Goal: Task Accomplishment & Management: Manage account settings

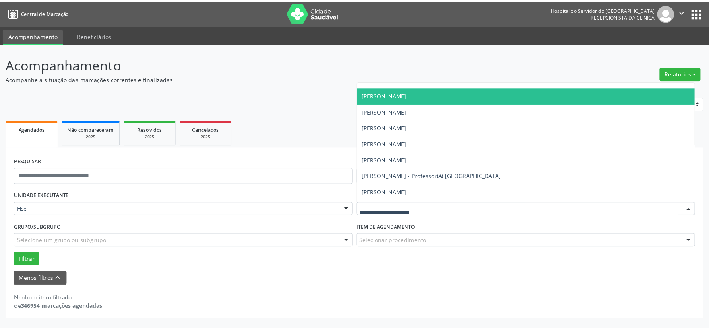
scroll to position [5231, 0]
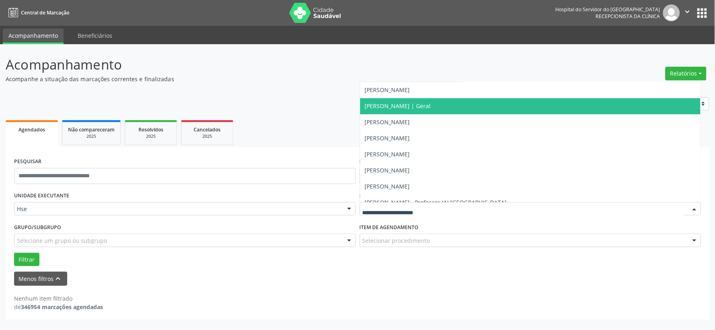
click at [447, 101] on span "[PERSON_NAME] | Geral" at bounding box center [530, 106] width 341 height 16
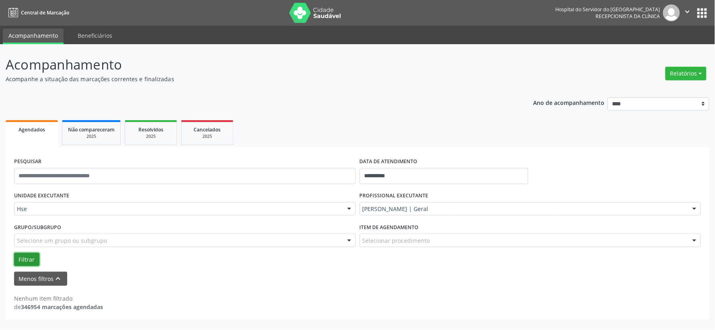
click at [27, 256] on button "Filtrar" at bounding box center [26, 260] width 25 height 14
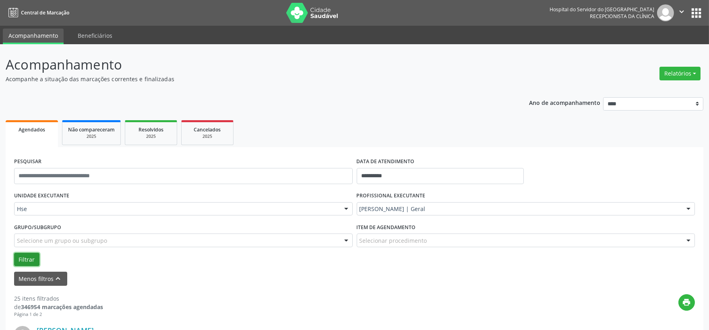
click at [27, 258] on button "Filtrar" at bounding box center [26, 260] width 25 height 14
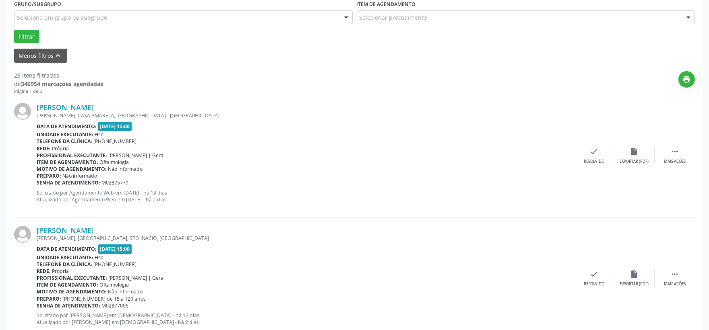
scroll to position [268, 0]
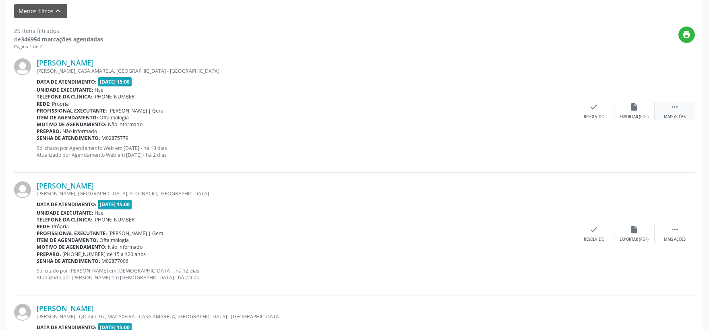
click at [675, 111] on div " Mais ações" at bounding box center [674, 111] width 40 height 17
click at [633, 108] on icon "alarm_off" at bounding box center [634, 107] width 9 height 9
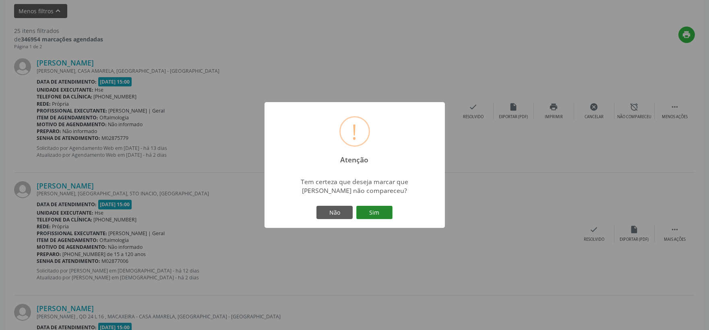
click at [372, 208] on button "Sim" at bounding box center [374, 213] width 36 height 14
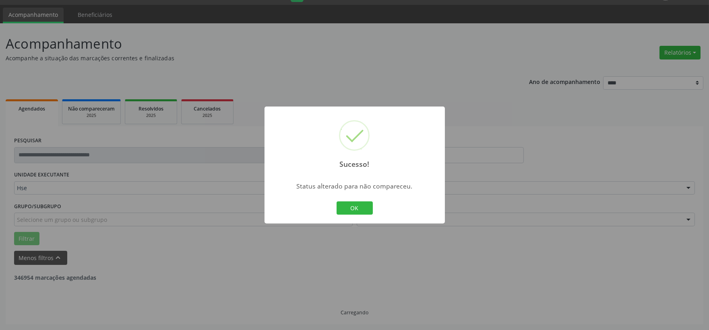
scroll to position [21, 0]
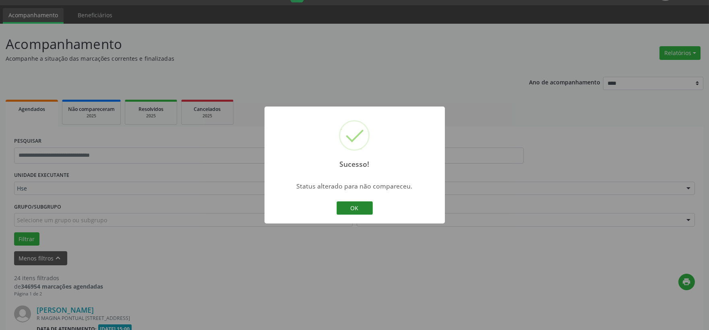
click at [356, 206] on button "OK" at bounding box center [354, 209] width 36 height 14
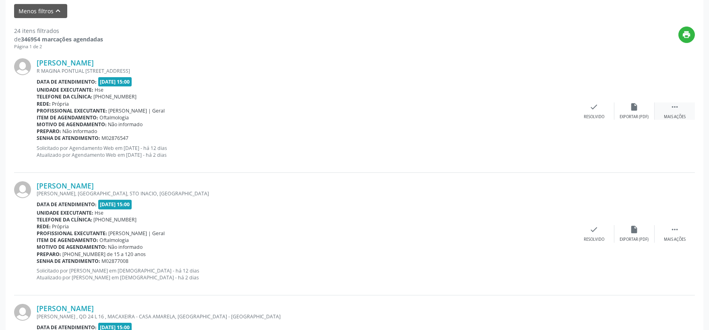
click at [674, 111] on div " Mais ações" at bounding box center [674, 111] width 40 height 17
click at [636, 107] on icon "alarm_off" at bounding box center [634, 107] width 9 height 9
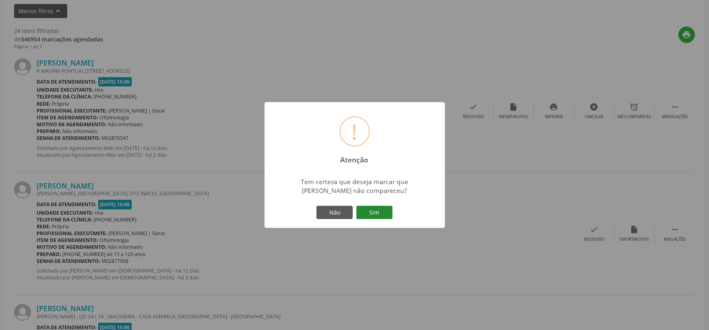
click at [373, 210] on button "Sim" at bounding box center [374, 213] width 36 height 14
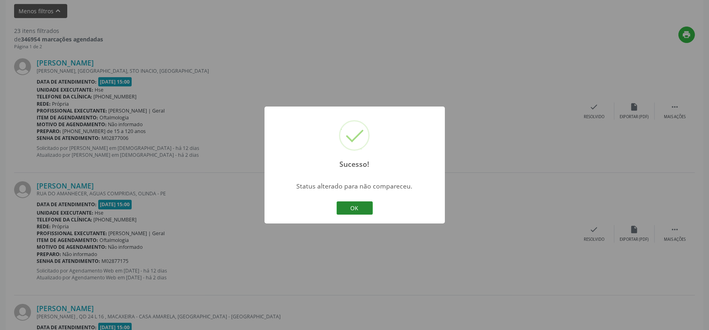
click at [355, 211] on button "OK" at bounding box center [354, 209] width 36 height 14
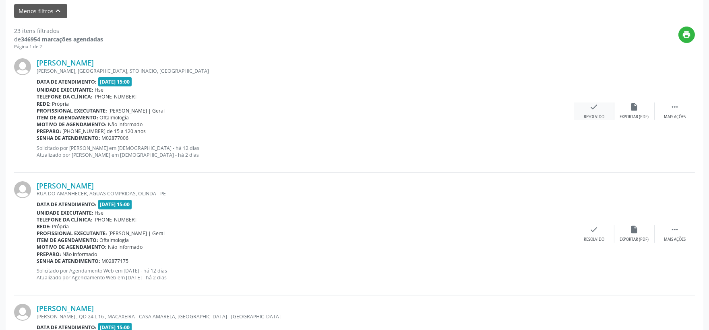
click at [589, 108] on icon "check" at bounding box center [593, 107] width 9 height 9
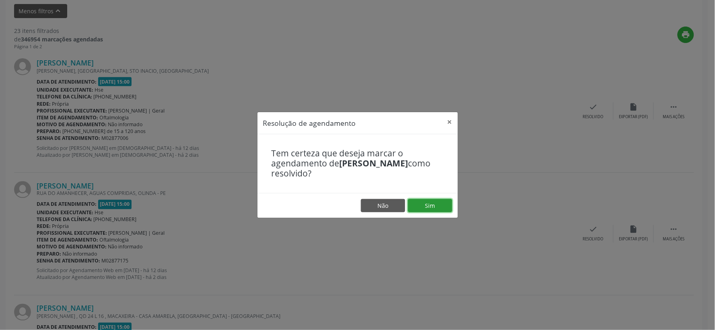
click at [433, 202] on button "Sim" at bounding box center [430, 206] width 44 height 14
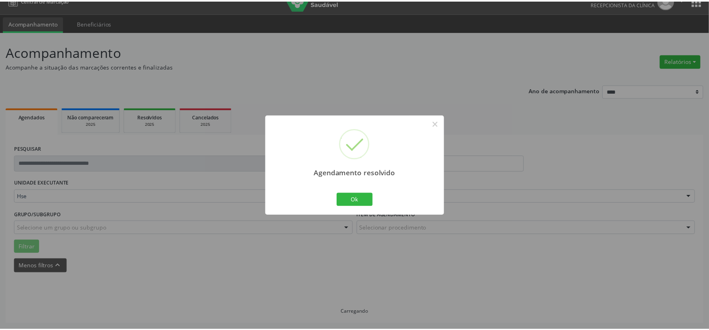
scroll to position [12, 0]
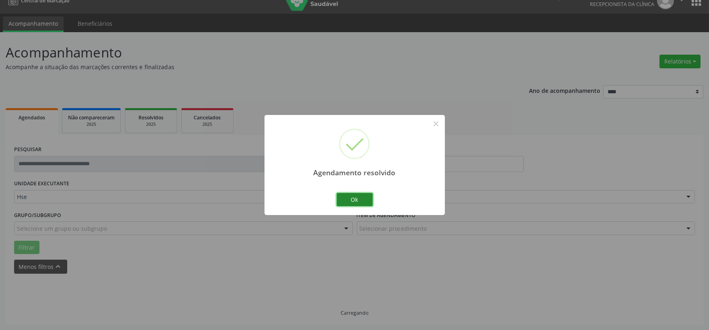
click at [356, 202] on button "Ok" at bounding box center [354, 200] width 36 height 14
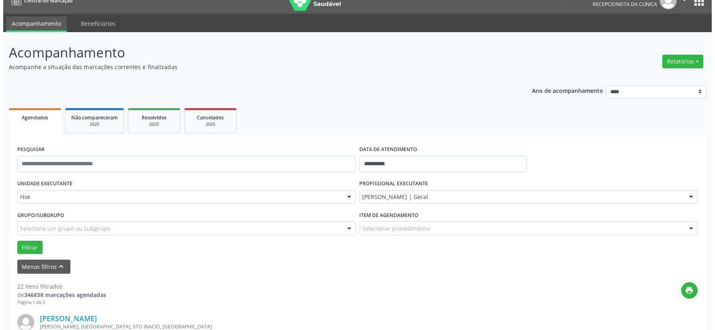
scroll to position [191, 0]
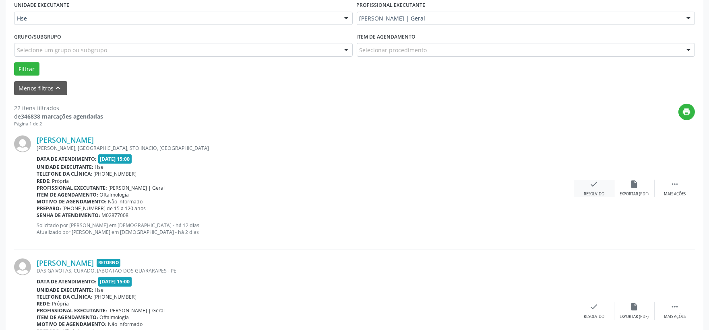
click at [589, 187] on icon "check" at bounding box center [593, 184] width 9 height 9
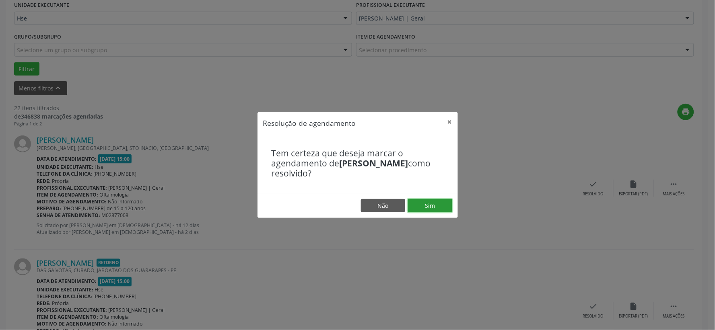
click at [437, 201] on button "Sim" at bounding box center [430, 206] width 44 height 14
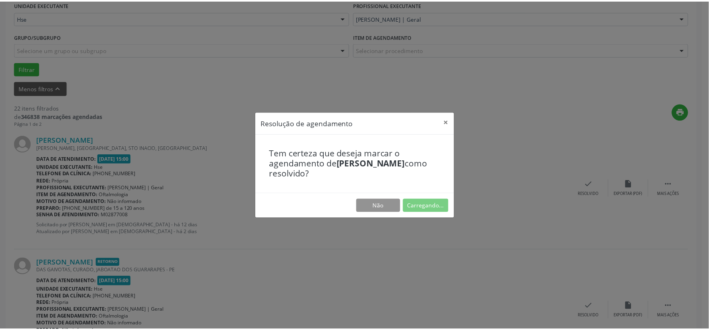
scroll to position [12, 0]
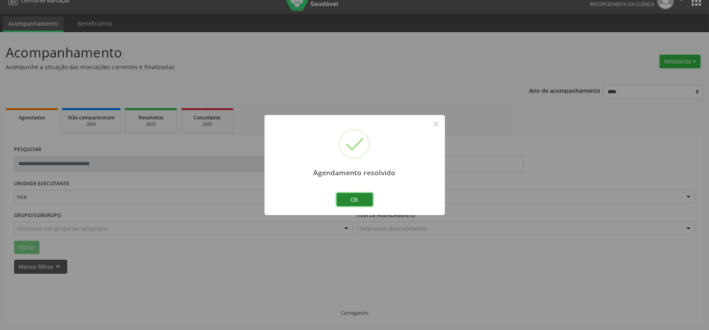
click at [359, 196] on button "Ok" at bounding box center [354, 200] width 36 height 14
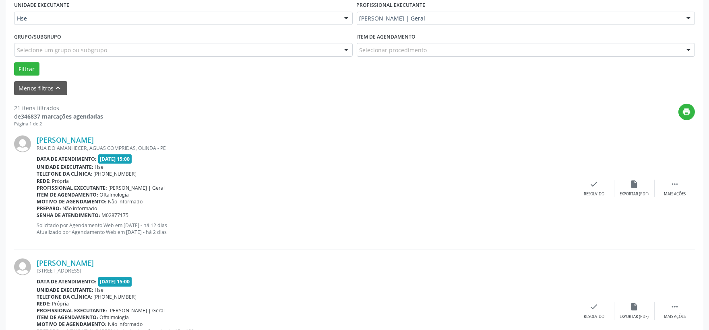
scroll to position [235, 0]
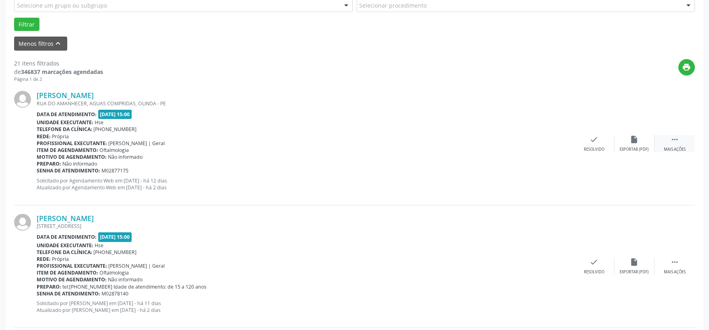
click at [675, 142] on icon "" at bounding box center [674, 139] width 9 height 9
click at [634, 138] on icon "alarm_off" at bounding box center [634, 139] width 9 height 9
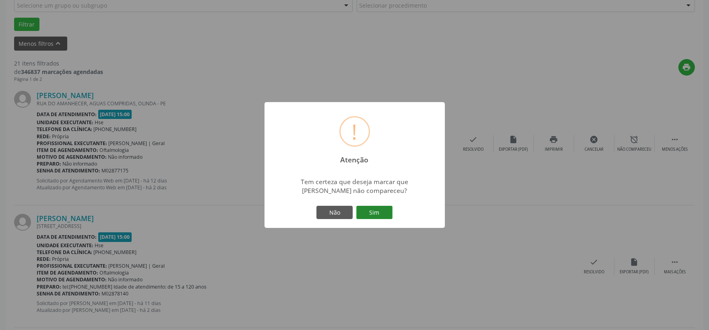
click at [375, 210] on button "Sim" at bounding box center [374, 213] width 36 height 14
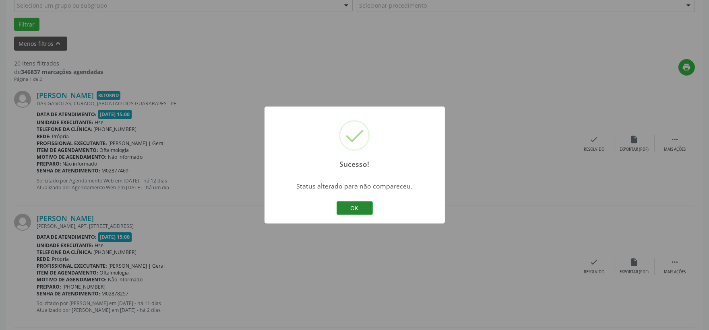
click at [359, 206] on button "OK" at bounding box center [354, 209] width 36 height 14
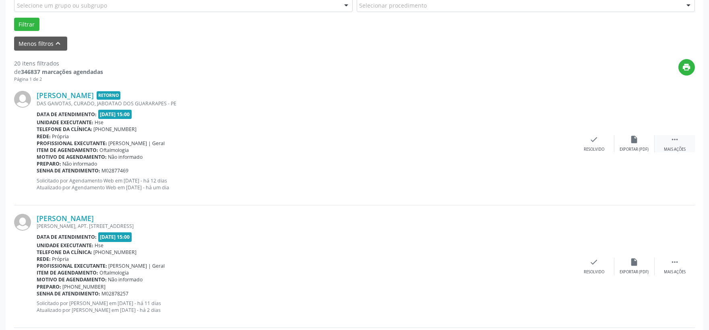
click at [673, 140] on icon "" at bounding box center [674, 139] width 9 height 9
click at [637, 142] on icon "alarm_off" at bounding box center [634, 139] width 9 height 9
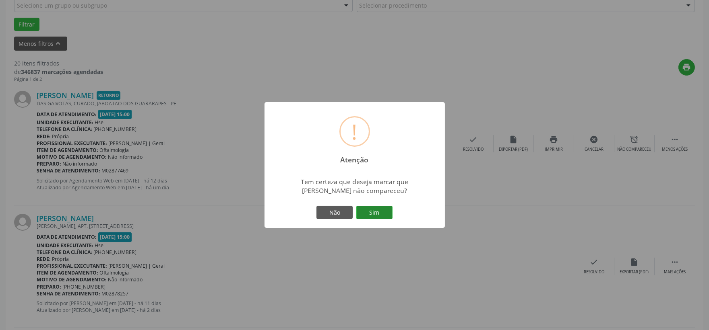
click at [376, 210] on button "Sim" at bounding box center [374, 213] width 36 height 14
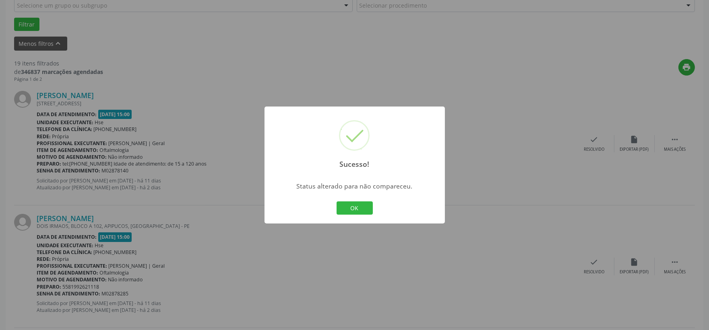
click at [352, 203] on button "OK" at bounding box center [354, 209] width 36 height 14
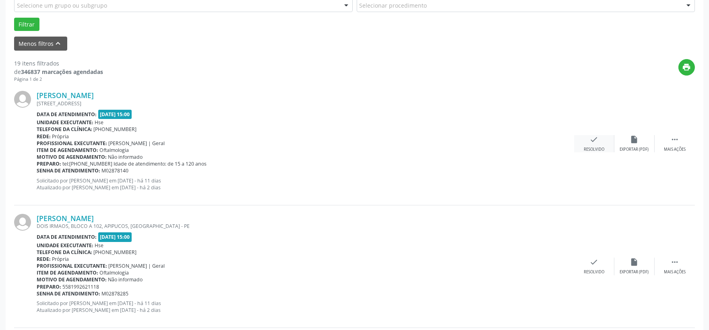
click at [592, 137] on icon "check" at bounding box center [593, 139] width 9 height 9
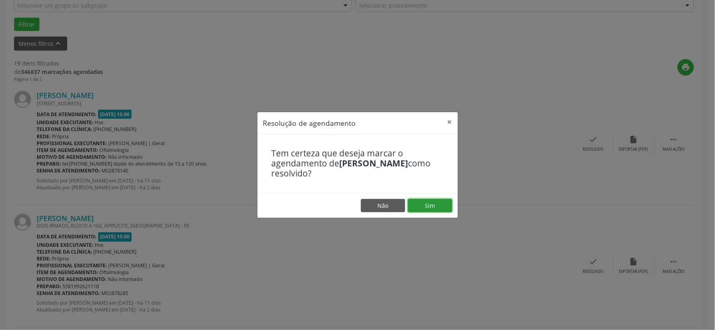
click at [433, 202] on button "Sim" at bounding box center [430, 206] width 44 height 14
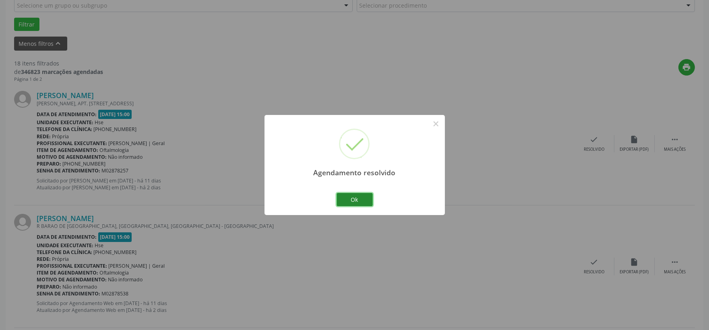
click at [358, 198] on button "Ok" at bounding box center [354, 200] width 36 height 14
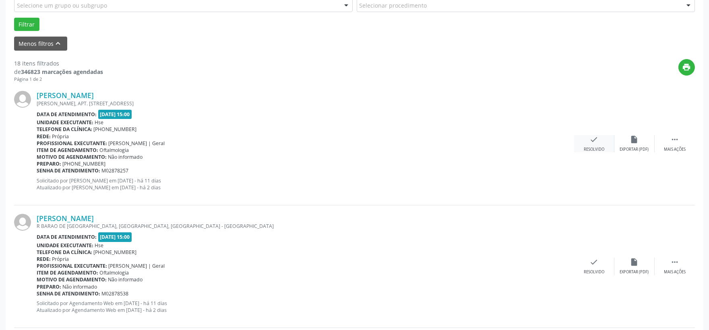
click at [595, 138] on icon "check" at bounding box center [593, 139] width 9 height 9
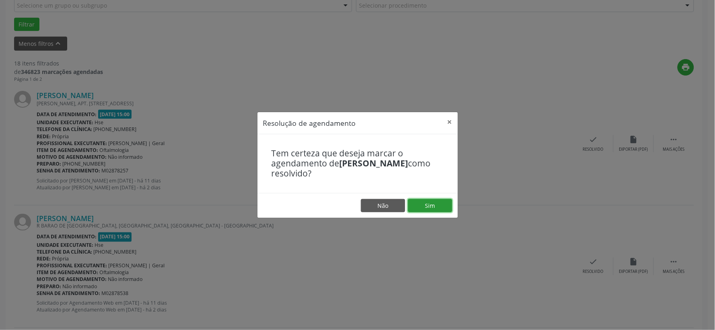
click at [441, 205] on button "Sim" at bounding box center [430, 206] width 44 height 14
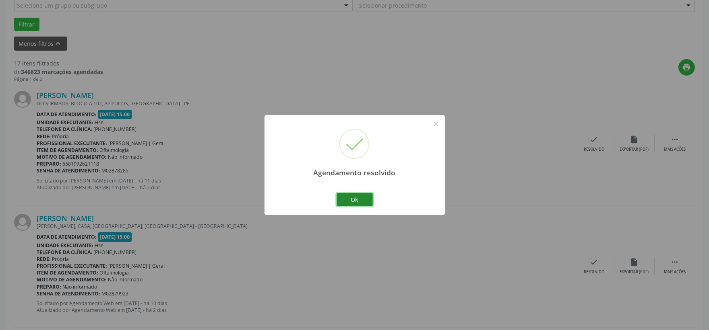
click at [356, 198] on button "Ok" at bounding box center [354, 200] width 36 height 14
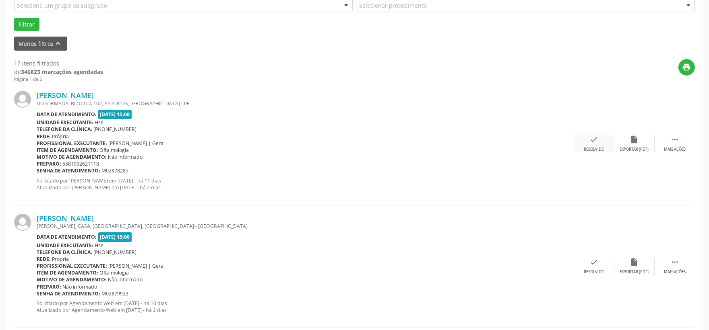
click at [594, 137] on icon "check" at bounding box center [593, 139] width 9 height 9
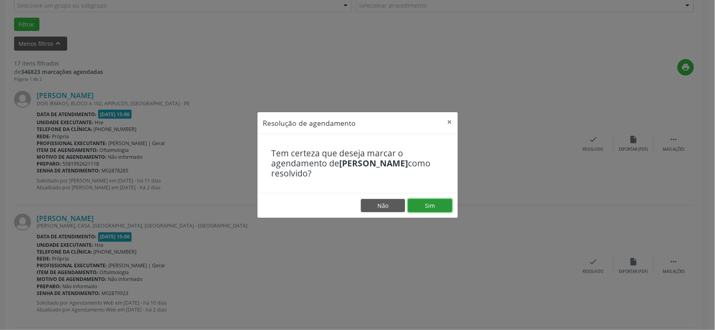
click at [431, 200] on button "Sim" at bounding box center [430, 206] width 44 height 14
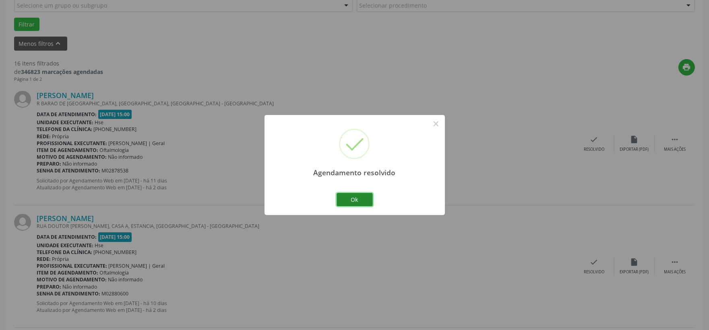
click at [361, 196] on button "Ok" at bounding box center [354, 200] width 36 height 14
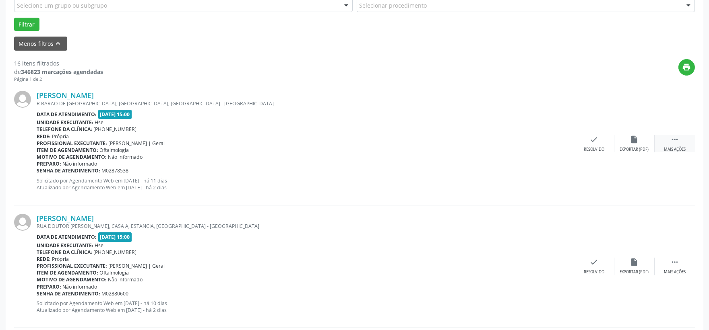
click at [676, 141] on icon "" at bounding box center [674, 139] width 9 height 9
click at [635, 141] on icon "alarm_off" at bounding box center [634, 139] width 9 height 9
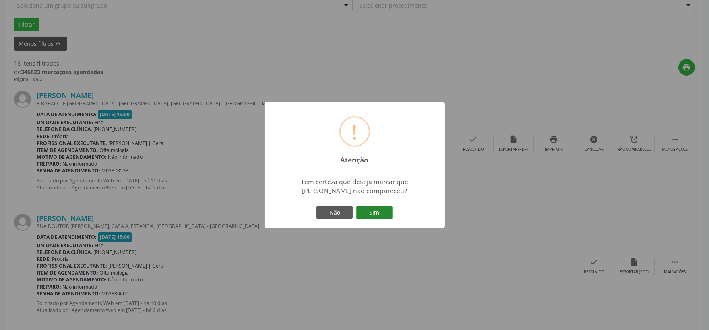
click at [380, 213] on button "Sim" at bounding box center [374, 213] width 36 height 14
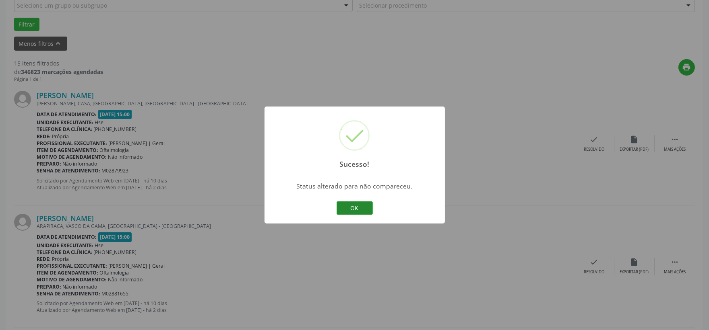
click at [360, 203] on button "OK" at bounding box center [354, 209] width 36 height 14
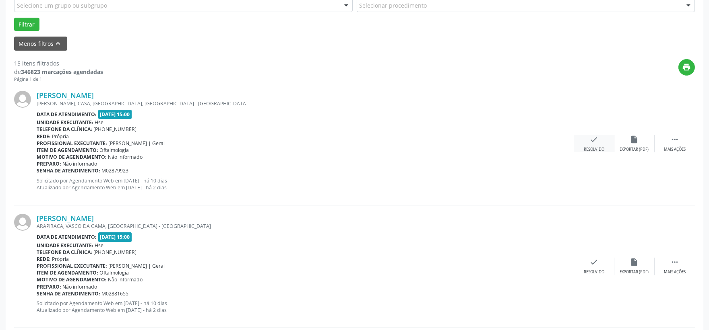
click at [595, 138] on icon "check" at bounding box center [593, 139] width 9 height 9
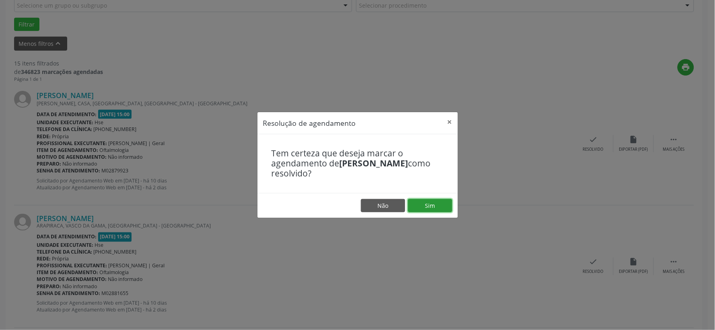
click at [435, 204] on button "Sim" at bounding box center [430, 206] width 44 height 14
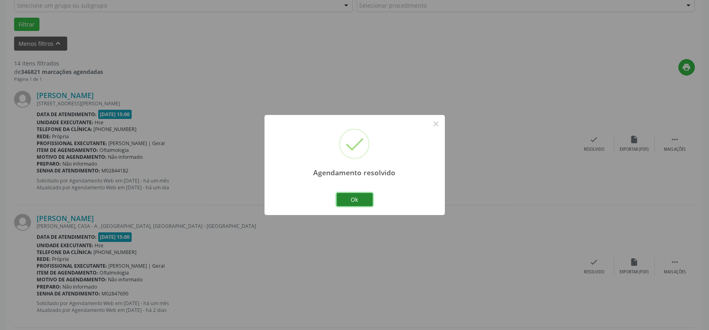
click at [353, 199] on button "Ok" at bounding box center [354, 200] width 36 height 14
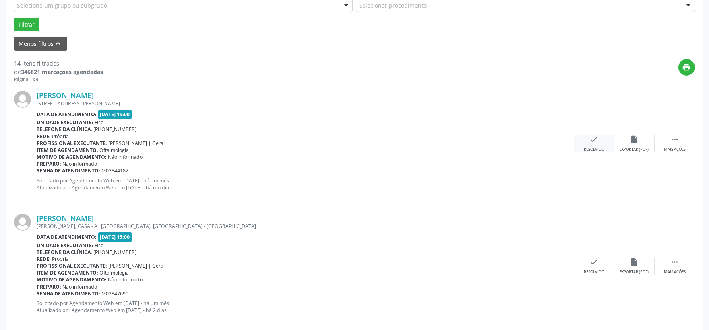
click at [588, 139] on div "check Resolvido" at bounding box center [594, 143] width 40 height 17
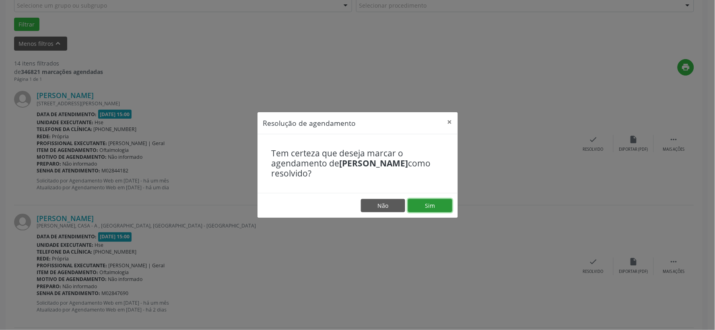
click at [435, 204] on button "Sim" at bounding box center [430, 206] width 44 height 14
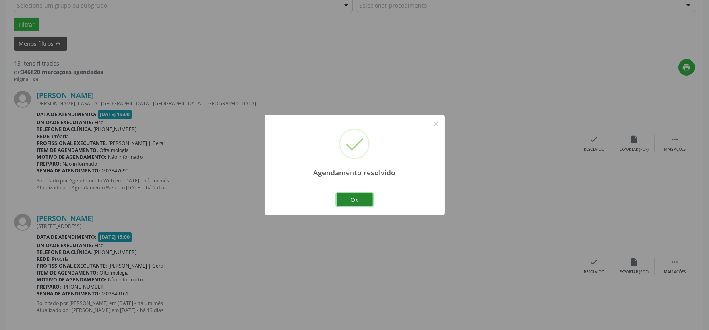
click at [359, 198] on button "Ok" at bounding box center [354, 200] width 36 height 14
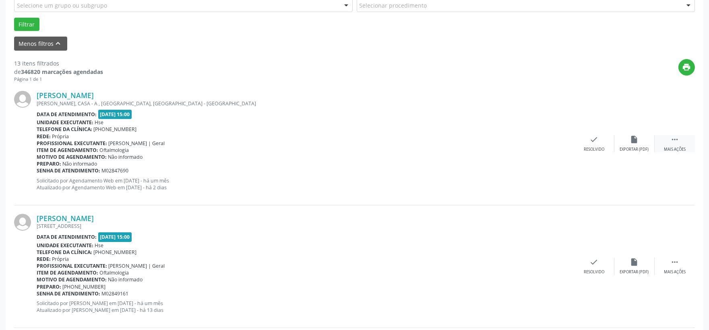
click at [675, 140] on icon "" at bounding box center [674, 139] width 9 height 9
click at [632, 141] on icon "alarm_off" at bounding box center [634, 139] width 9 height 9
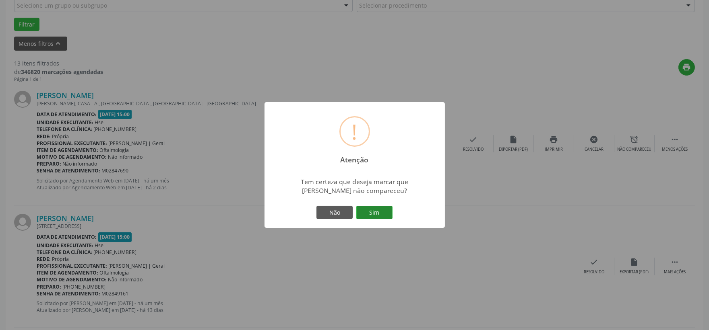
click at [381, 207] on button "Sim" at bounding box center [374, 213] width 36 height 14
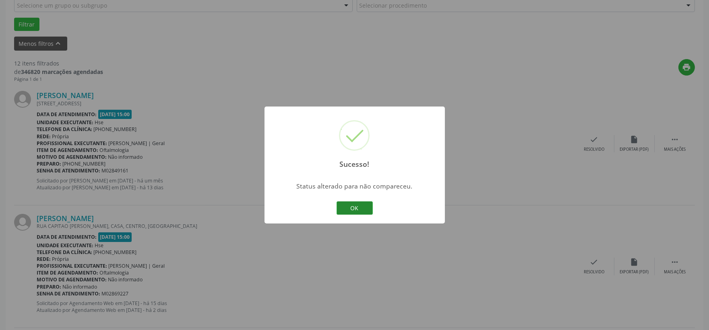
click at [359, 206] on button "OK" at bounding box center [354, 209] width 36 height 14
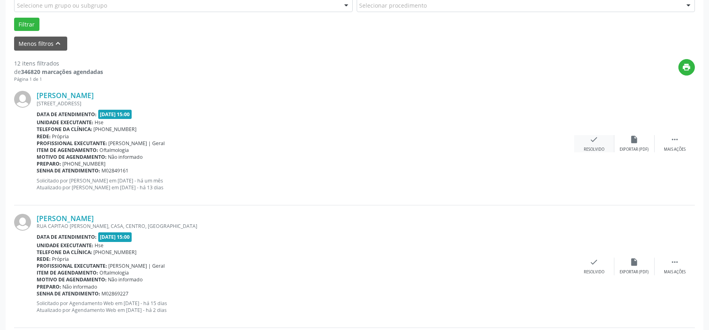
click at [594, 141] on icon "check" at bounding box center [593, 139] width 9 height 9
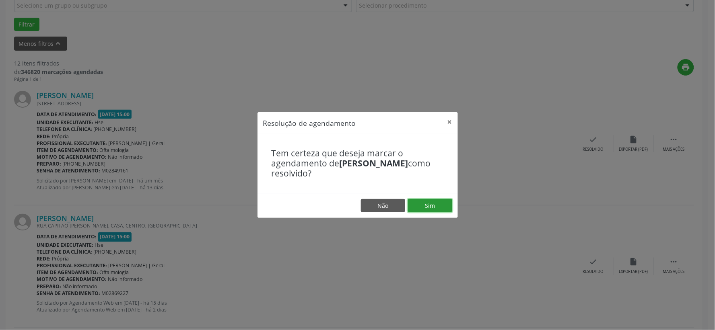
click at [437, 202] on button "Sim" at bounding box center [430, 206] width 44 height 14
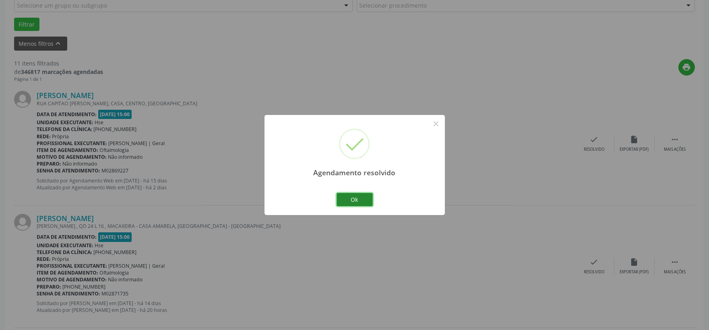
click at [360, 196] on button "Ok" at bounding box center [354, 200] width 36 height 14
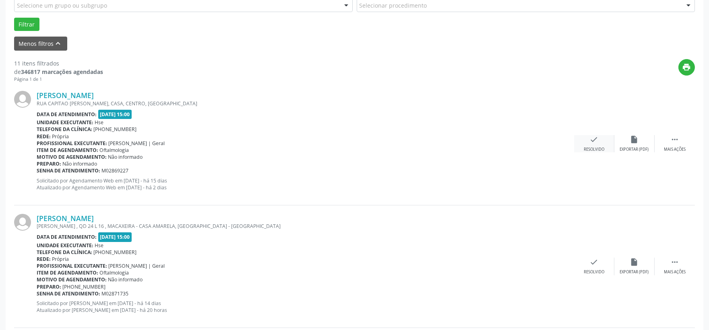
click at [593, 144] on div "check Resolvido" at bounding box center [594, 143] width 40 height 17
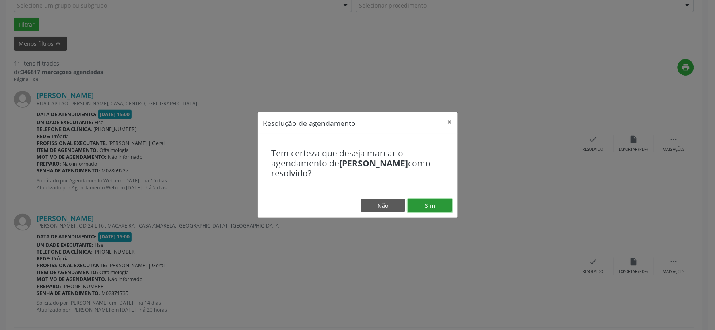
click at [429, 205] on button "Sim" at bounding box center [430, 206] width 44 height 14
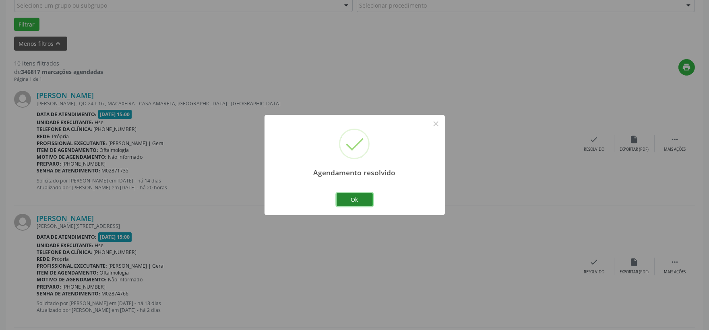
click at [357, 199] on button "Ok" at bounding box center [354, 200] width 36 height 14
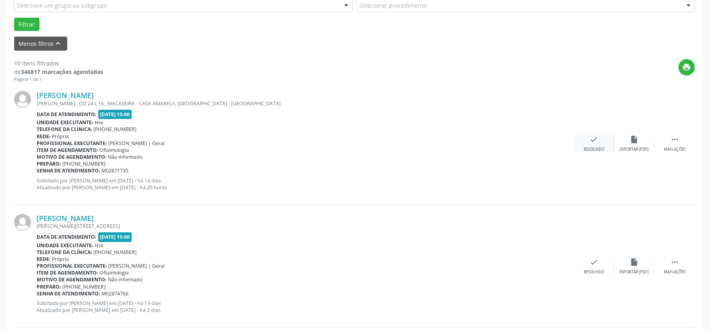
click at [594, 140] on icon "check" at bounding box center [593, 139] width 9 height 9
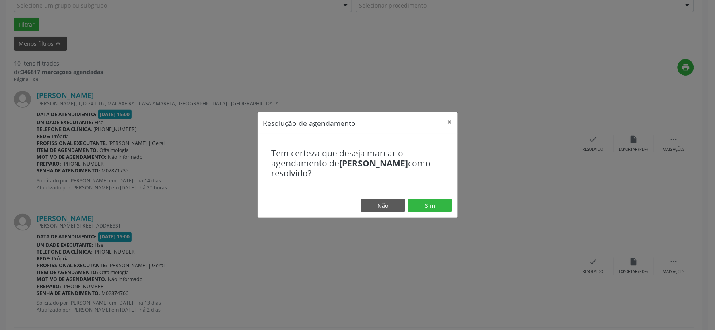
click at [435, 196] on footer "Não Sim" at bounding box center [358, 205] width 200 height 25
click at [435, 204] on button "Sim" at bounding box center [430, 206] width 44 height 14
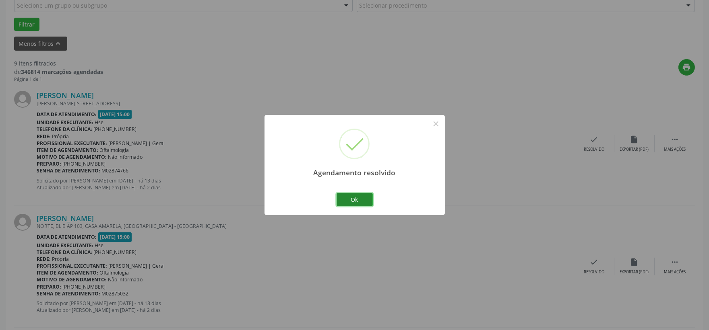
click at [353, 199] on button "Ok" at bounding box center [354, 200] width 36 height 14
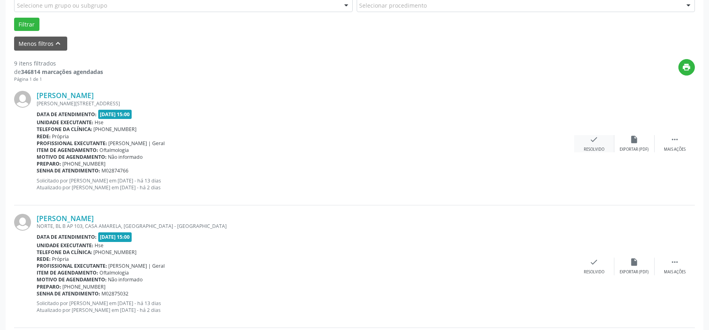
click at [593, 141] on icon "check" at bounding box center [593, 139] width 9 height 9
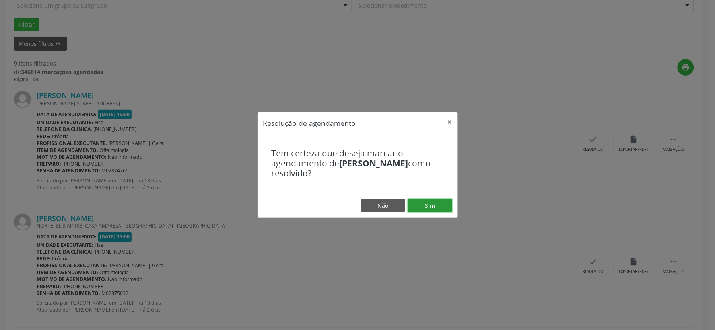
click at [437, 203] on button "Sim" at bounding box center [430, 206] width 44 height 14
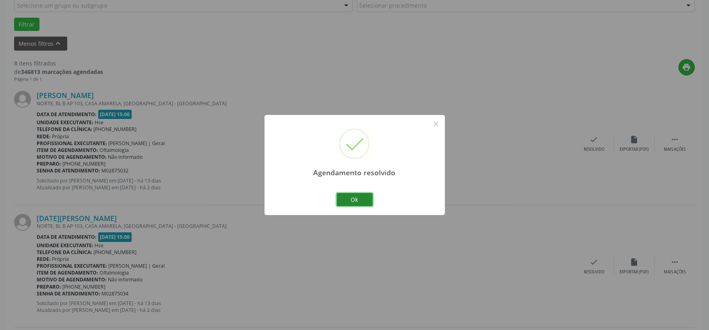
click at [359, 195] on button "Ok" at bounding box center [354, 200] width 36 height 14
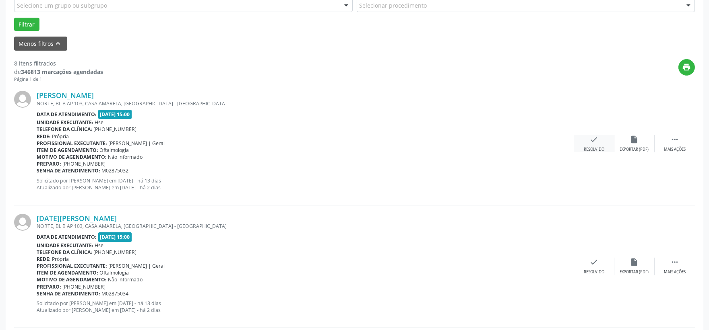
click at [592, 142] on icon "check" at bounding box center [593, 139] width 9 height 9
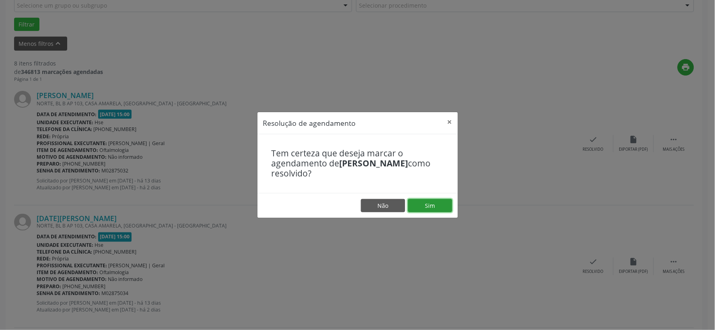
click at [424, 204] on button "Sim" at bounding box center [430, 206] width 44 height 14
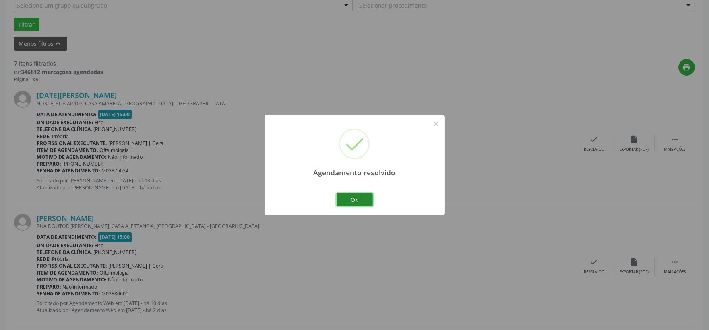
click at [360, 201] on button "Ok" at bounding box center [354, 200] width 36 height 14
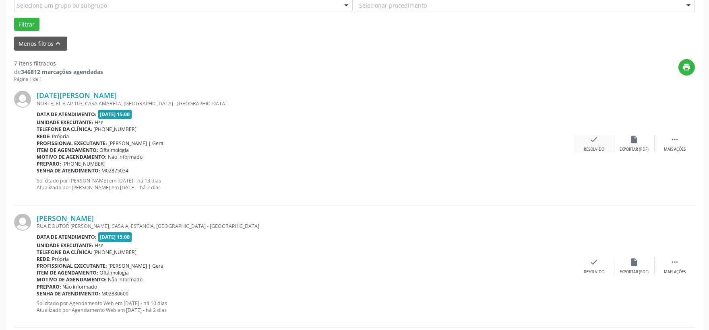
click at [595, 142] on icon "check" at bounding box center [593, 139] width 9 height 9
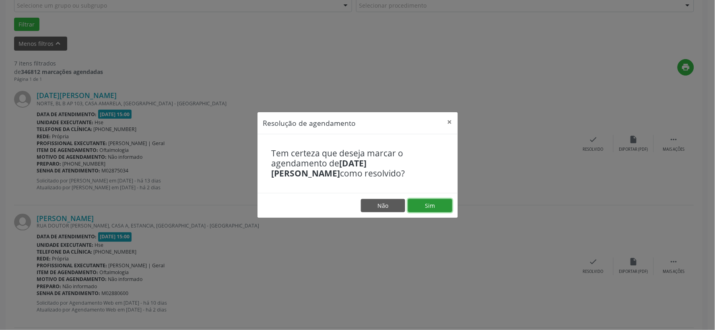
click at [437, 203] on button "Sim" at bounding box center [430, 206] width 44 height 14
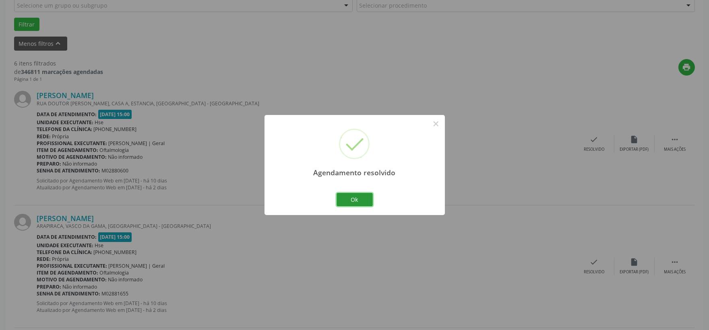
drag, startPoint x: 356, startPoint y: 199, endPoint x: 362, endPoint y: 202, distance: 6.5
click at [358, 200] on button "Ok" at bounding box center [354, 200] width 36 height 14
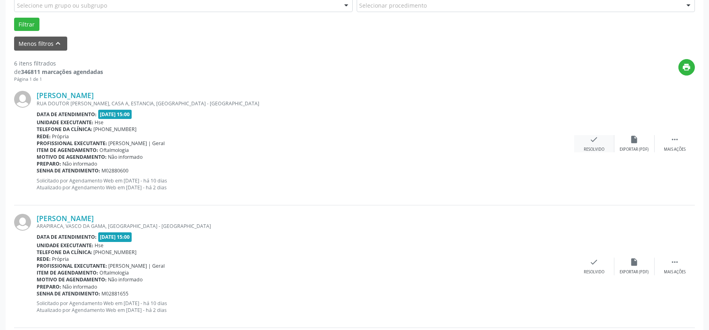
click at [593, 143] on icon "check" at bounding box center [593, 139] width 9 height 9
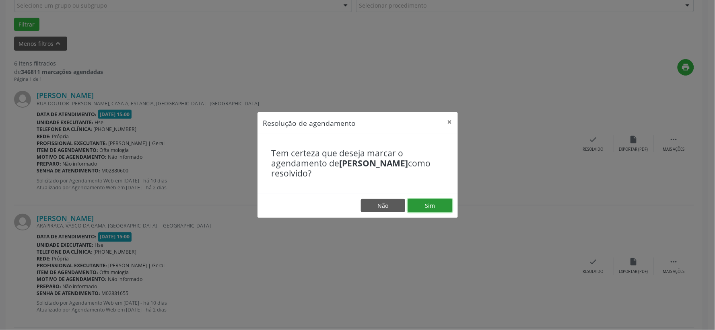
click at [439, 203] on button "Sim" at bounding box center [430, 206] width 44 height 14
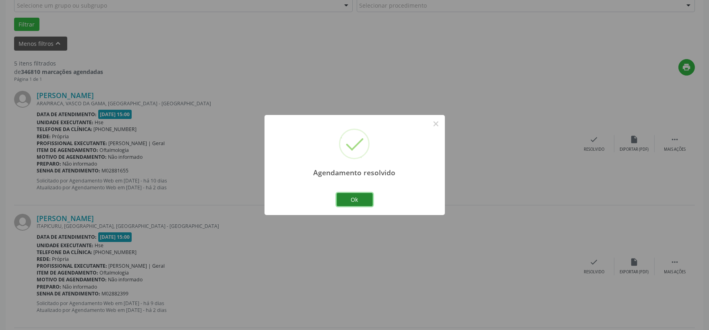
drag, startPoint x: 355, startPoint y: 195, endPoint x: 359, endPoint y: 197, distance: 4.1
click at [356, 195] on button "Ok" at bounding box center [354, 200] width 36 height 14
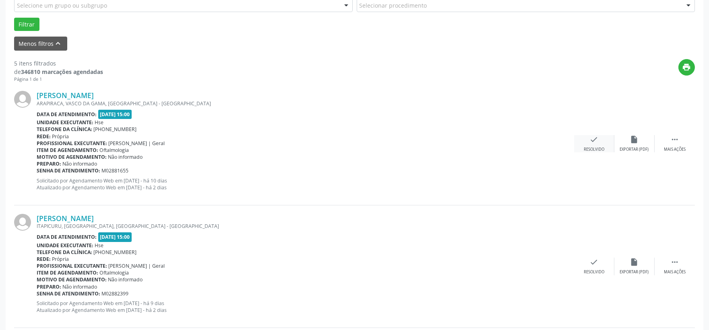
click at [591, 141] on icon "check" at bounding box center [593, 139] width 9 height 9
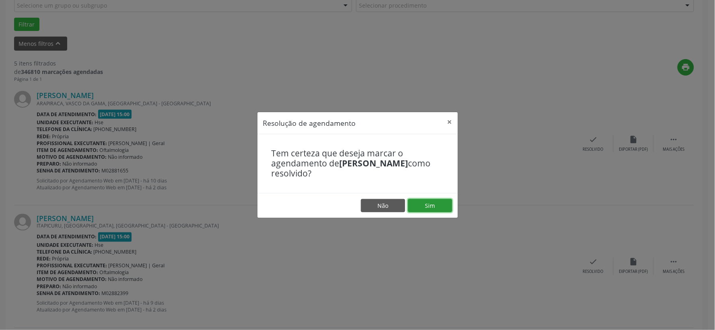
click at [431, 202] on button "Sim" at bounding box center [430, 206] width 44 height 14
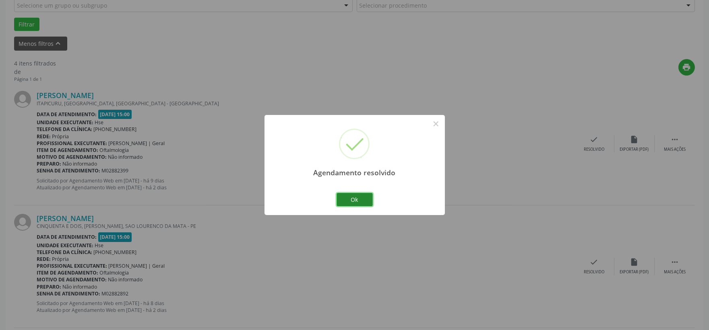
click at [363, 200] on button "Ok" at bounding box center [354, 200] width 36 height 14
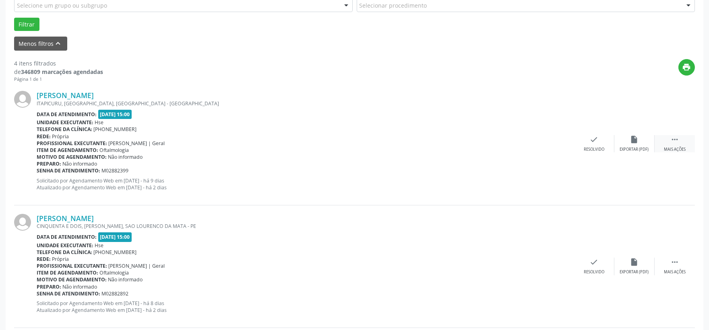
click at [672, 142] on icon "" at bounding box center [674, 139] width 9 height 9
click at [636, 143] on icon "alarm_off" at bounding box center [634, 139] width 9 height 9
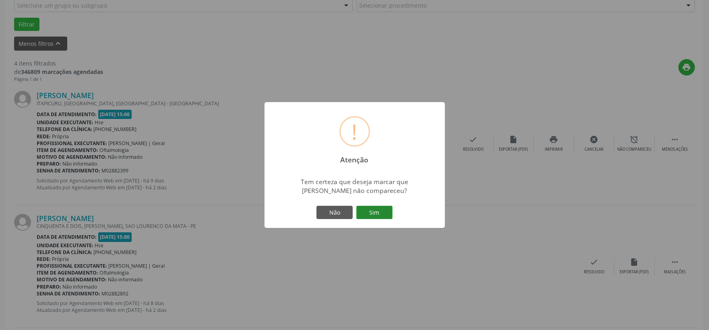
click at [380, 211] on button "Sim" at bounding box center [374, 213] width 36 height 14
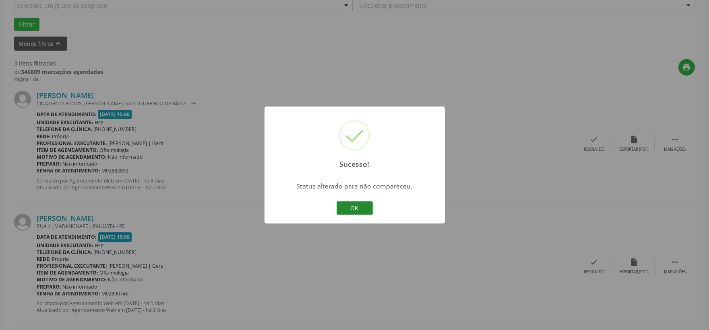
click at [352, 204] on button "OK" at bounding box center [354, 209] width 36 height 14
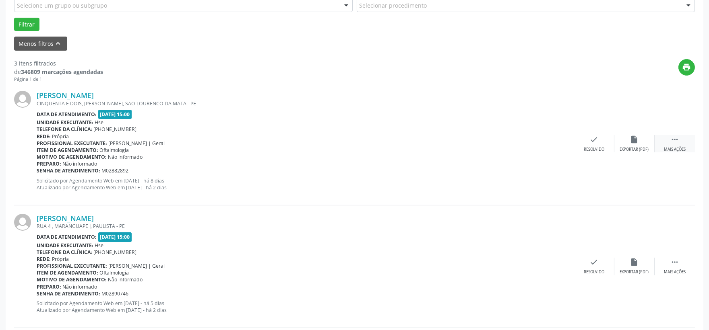
click at [670, 141] on icon "" at bounding box center [674, 139] width 9 height 9
click at [637, 141] on icon "alarm_off" at bounding box center [634, 139] width 9 height 9
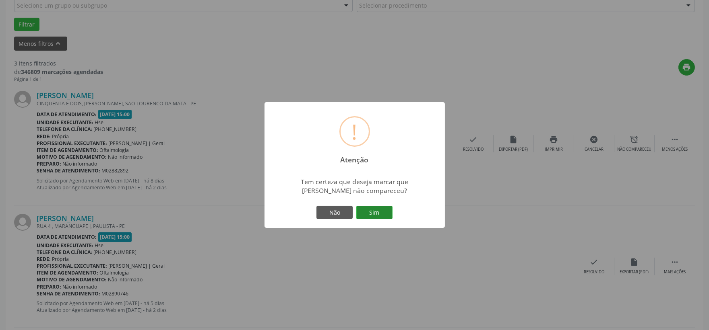
click at [377, 212] on button "Sim" at bounding box center [374, 213] width 36 height 14
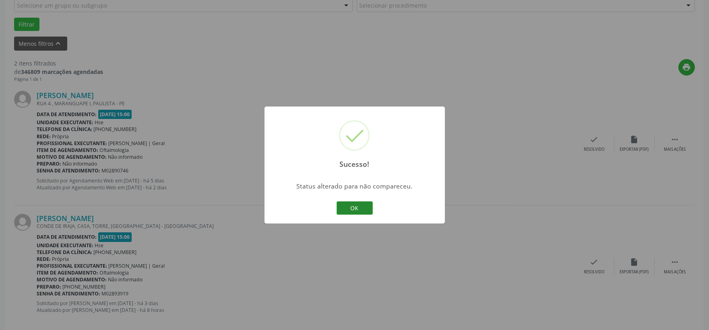
click at [354, 204] on button "OK" at bounding box center [354, 209] width 36 height 14
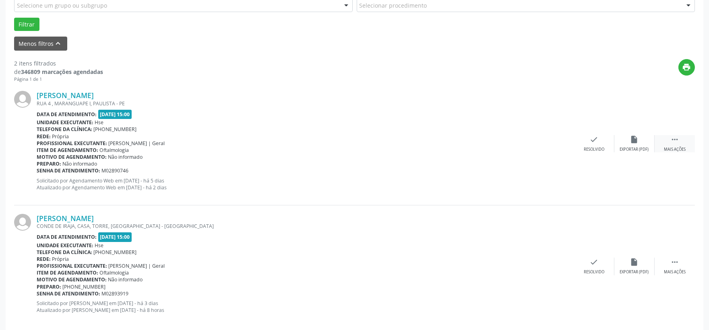
click at [676, 143] on icon "" at bounding box center [674, 139] width 9 height 9
click at [637, 144] on div "alarm_off Não compareceu" at bounding box center [634, 143] width 40 height 17
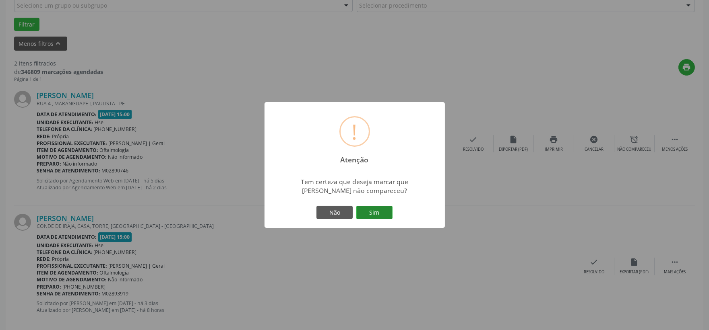
click at [375, 210] on button "Sim" at bounding box center [374, 213] width 36 height 14
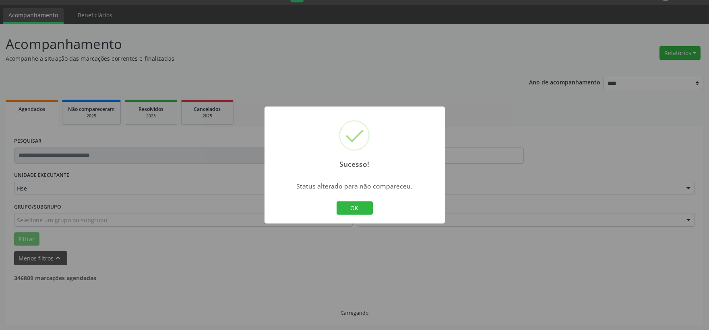
scroll to position [124, 0]
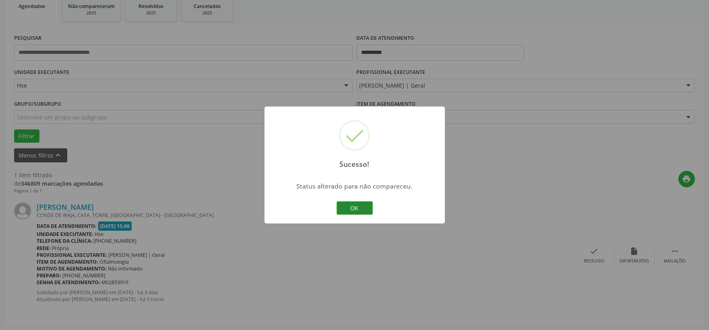
click at [356, 202] on button "OK" at bounding box center [354, 209] width 36 height 14
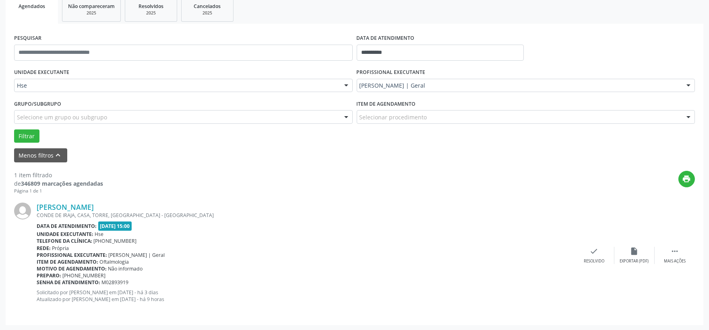
click at [235, 199] on div "[PERSON_NAME] CONDE DE IRAJA, CASA, TORRE, [GEOGRAPHIC_DATA] Data de atendiment…" at bounding box center [354, 255] width 680 height 122
click at [584, 21] on ul "Agendados Não compareceram 2025 Resolvidos 2025 Cancelados 2025" at bounding box center [354, 9] width 697 height 29
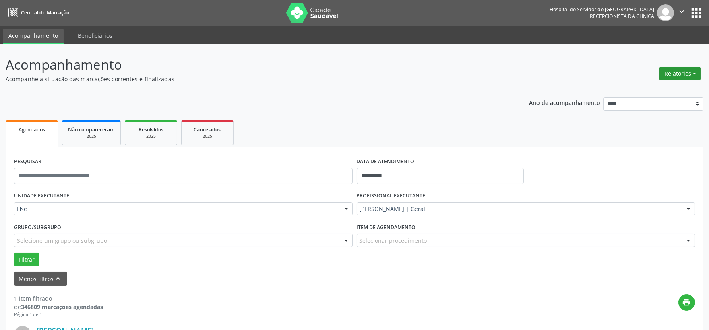
click at [693, 70] on button "Relatórios" at bounding box center [679, 74] width 41 height 14
click at [655, 90] on link "Agendamentos" at bounding box center [656, 90] width 87 height 11
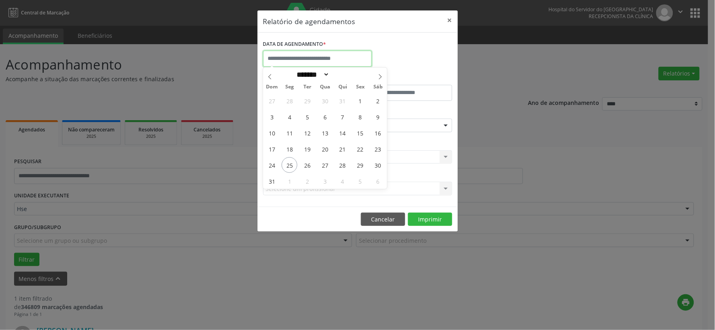
click at [300, 54] on input "text" at bounding box center [317, 59] width 109 height 16
click at [447, 17] on button "×" at bounding box center [450, 20] width 16 height 20
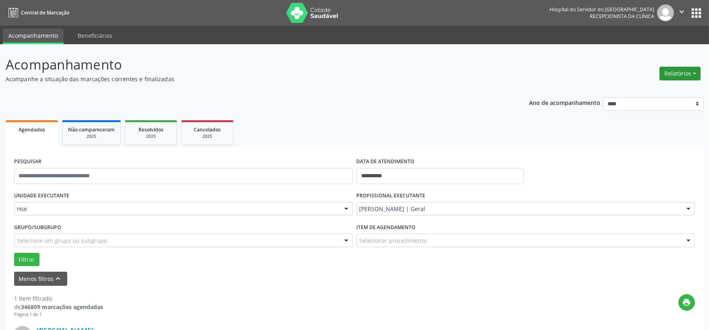
click at [680, 71] on button "Relatórios" at bounding box center [679, 74] width 41 height 14
click at [670, 90] on link "Agendamentos" at bounding box center [656, 90] width 87 height 11
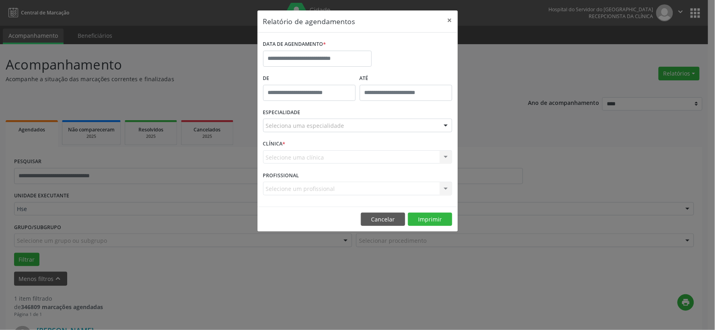
click at [598, 185] on div "Relatório de agendamentos × DATA DE AGENDAMENTO * De ATÉ ESPECIALIDADE Selecion…" at bounding box center [357, 165] width 715 height 330
click at [449, 19] on button "×" at bounding box center [450, 20] width 16 height 20
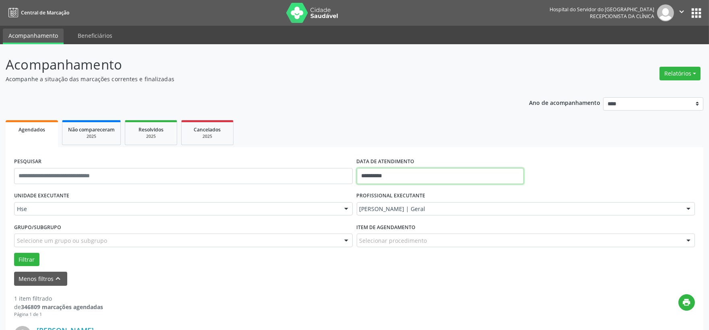
click at [409, 185] on body "**********" at bounding box center [354, 165] width 709 height 330
click at [0, 0] on div "****" at bounding box center [0, 0] width 0 height 0
